Goal: Check status: Check status

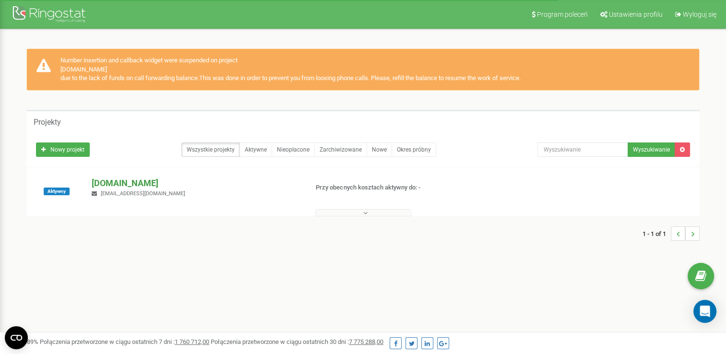
click at [110, 182] on p "[DOMAIN_NAME]" at bounding box center [196, 183] width 208 height 12
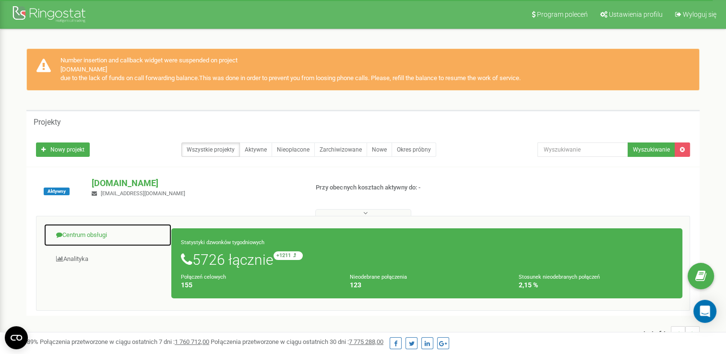
click at [84, 237] on link "Centrum obsługi" at bounding box center [108, 236] width 128 height 24
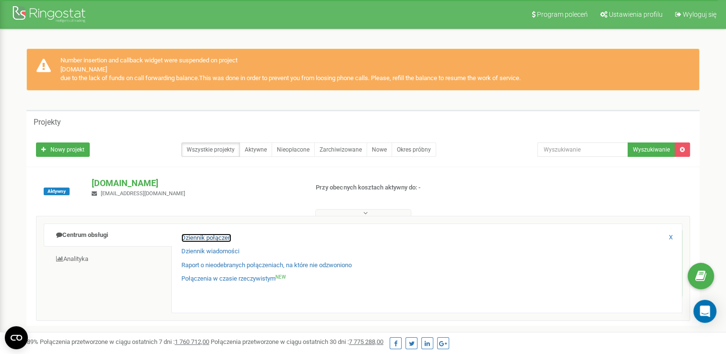
click at [223, 235] on link "Dziennik połączeń" at bounding box center [206, 238] width 50 height 9
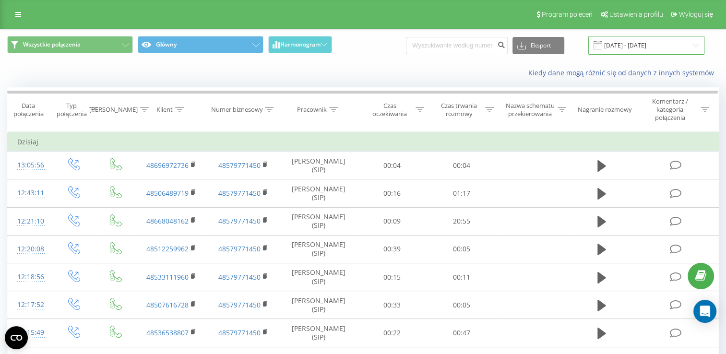
click at [630, 44] on input "22.07.2025 - 22.08.2025" at bounding box center [646, 45] width 116 height 19
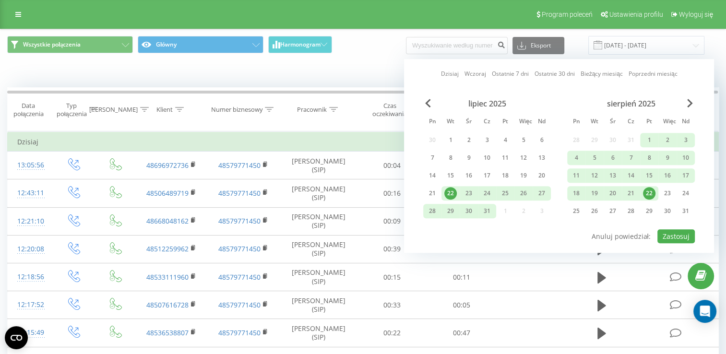
click at [645, 191] on div "22" at bounding box center [649, 193] width 12 height 12
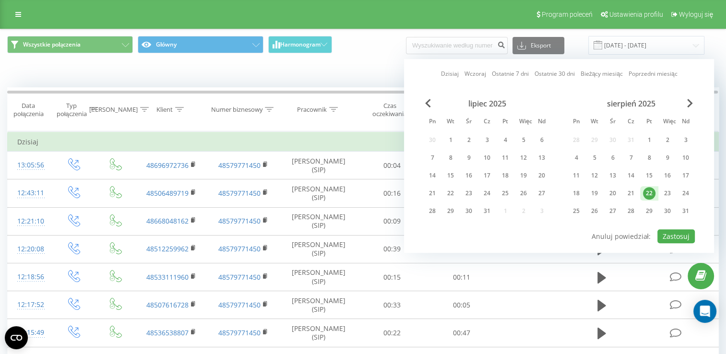
click at [645, 191] on div "22" at bounding box center [649, 193] width 12 height 12
click at [672, 239] on button "Zastosuj" at bounding box center [675, 236] width 37 height 14
type input "22.08.2025 - 22.08.2025"
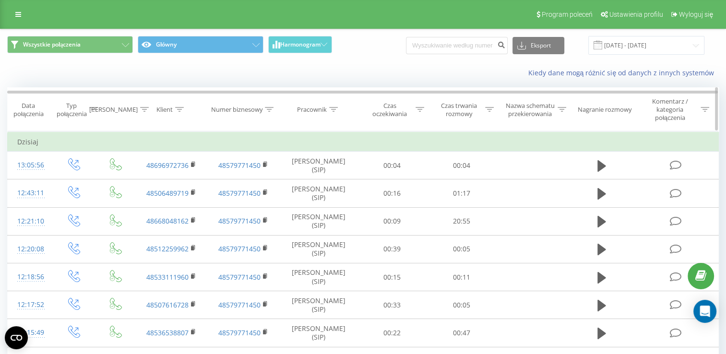
click at [484, 107] on div "Czas trwania rozmowy" at bounding box center [464, 110] width 59 height 16
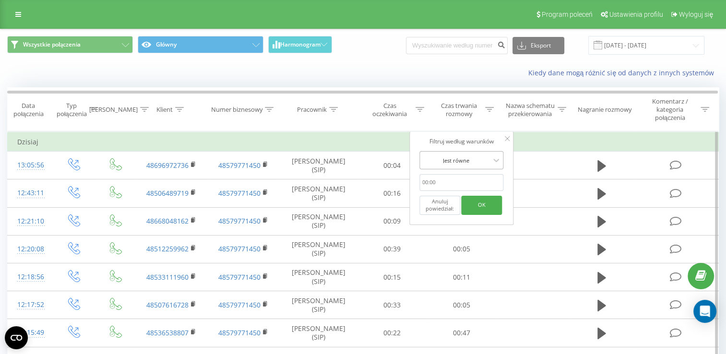
click at [480, 161] on div at bounding box center [456, 160] width 68 height 9
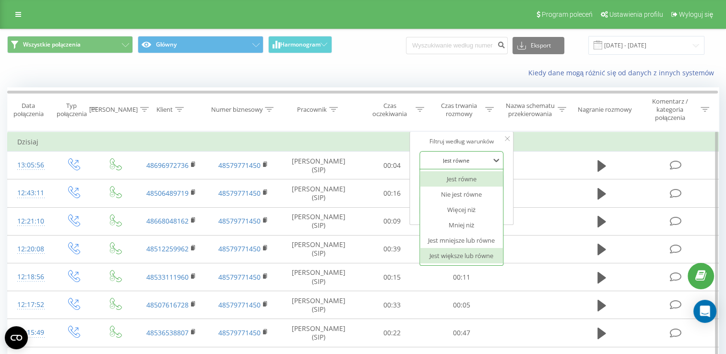
click at [478, 252] on div "Jest większe lub równe" at bounding box center [461, 255] width 83 height 15
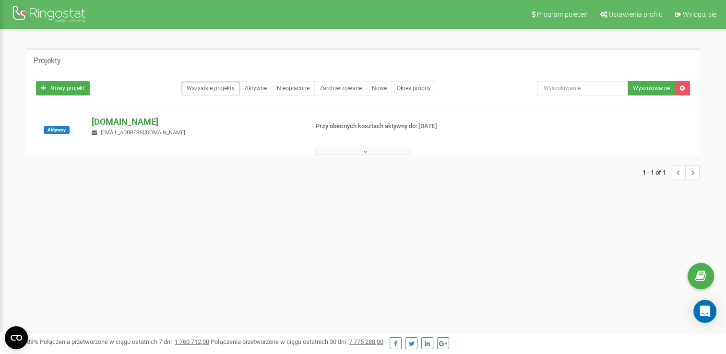
click at [123, 122] on p "[DOMAIN_NAME]" at bounding box center [196, 122] width 208 height 12
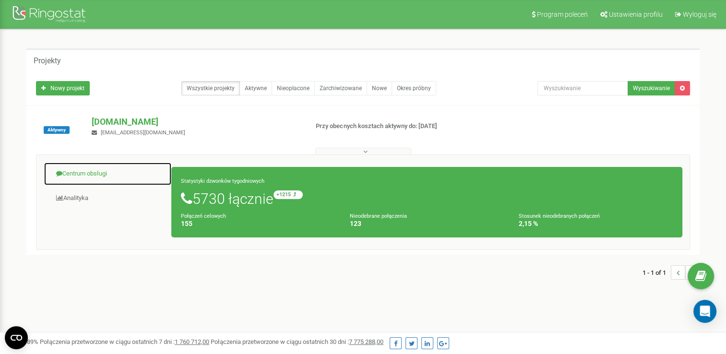
click at [87, 168] on link "Centrum obsługi" at bounding box center [108, 174] width 128 height 24
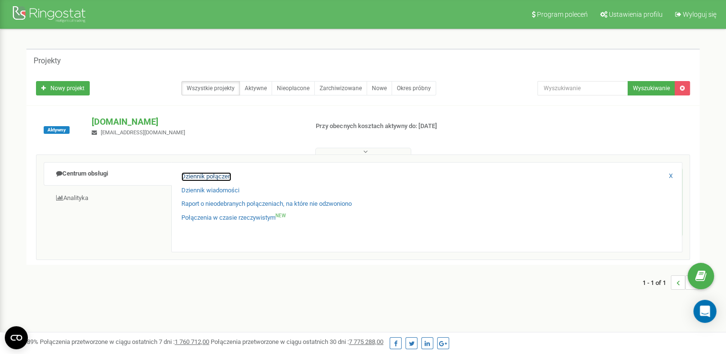
click at [220, 174] on link "Dziennik połączeń" at bounding box center [206, 176] width 50 height 9
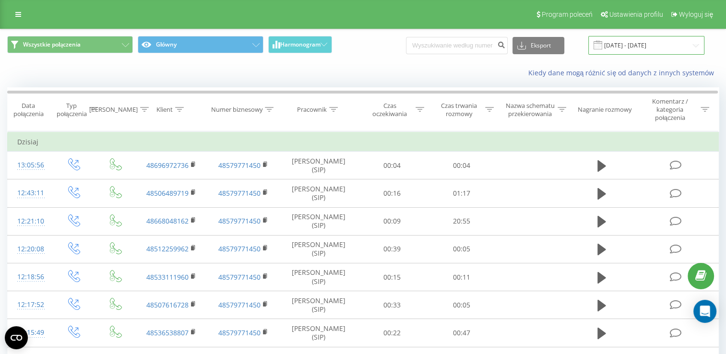
click at [635, 47] on input "22.07.2025 - 22.08.2025" at bounding box center [646, 45] width 116 height 19
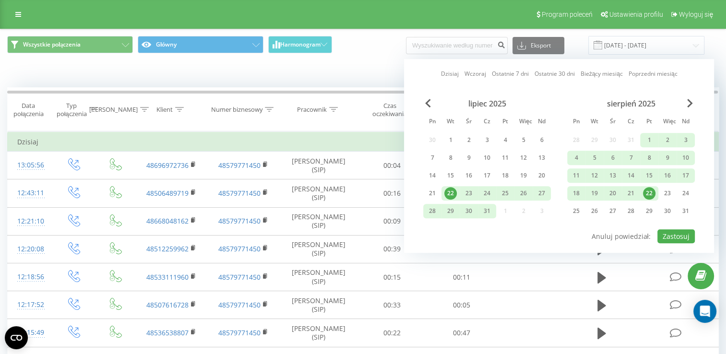
click at [649, 193] on div "22" at bounding box center [649, 193] width 12 height 12
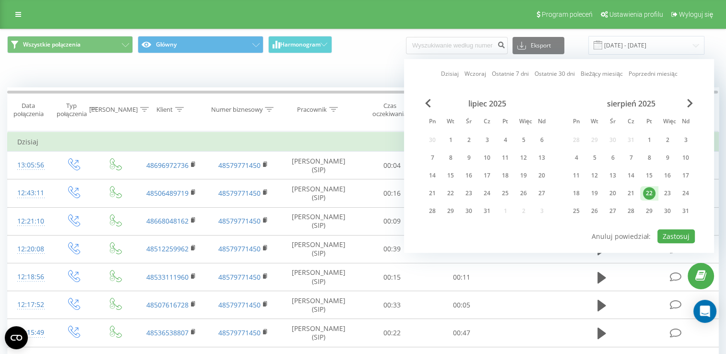
click at [649, 193] on div "22" at bounding box center [649, 193] width 12 height 12
click at [678, 230] on button "Zastosuj" at bounding box center [675, 236] width 37 height 14
type input "22.08.2025 - 22.08.2025"
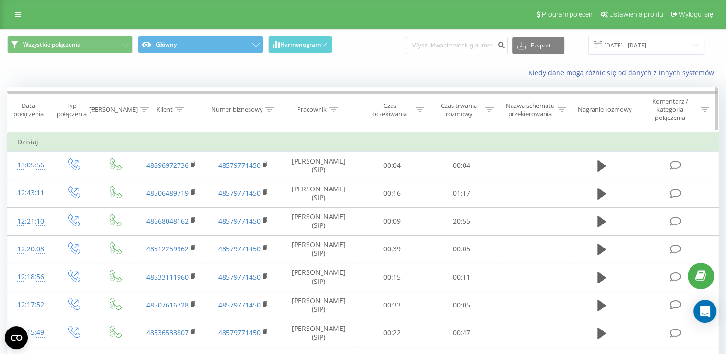
click at [486, 107] on icon at bounding box center [489, 109] width 9 height 5
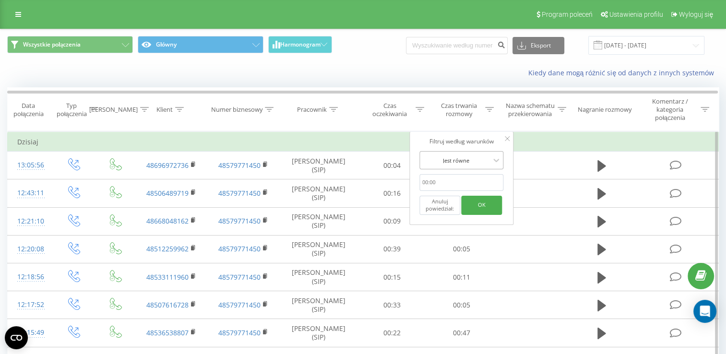
click at [476, 159] on div at bounding box center [456, 160] width 68 height 9
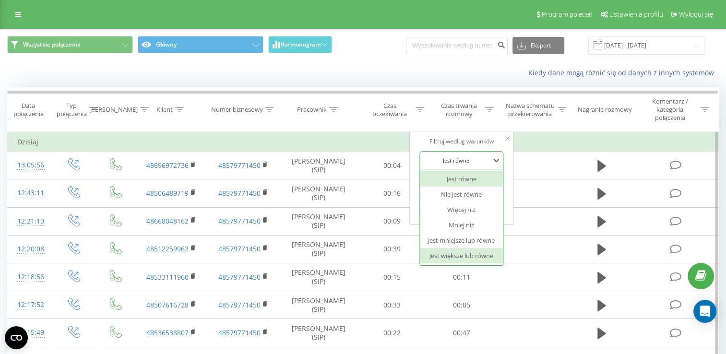
click at [474, 252] on div "Jest większe lub równe" at bounding box center [461, 255] width 83 height 15
